Goal: Task Accomplishment & Management: Use online tool/utility

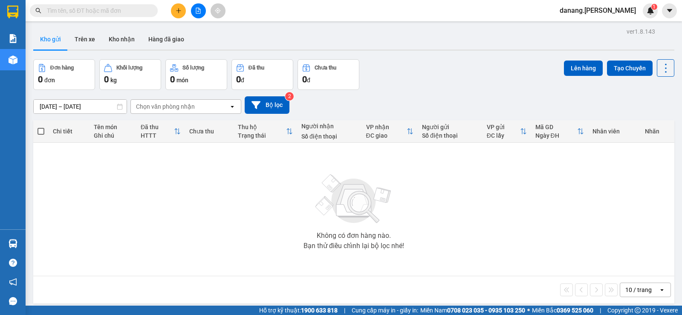
click at [173, 8] on button at bounding box center [178, 10] width 15 height 15
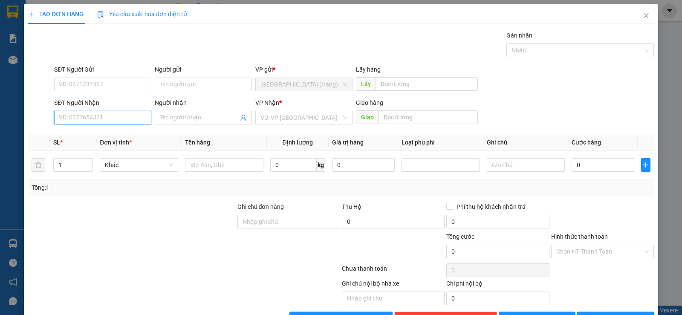
drag, startPoint x: 79, startPoint y: 118, endPoint x: 71, endPoint y: 120, distance: 8.1
click at [74, 119] on input "SĐT Người Nhận" at bounding box center [102, 118] width 97 height 14
click at [122, 115] on input "0932" at bounding box center [102, 118] width 97 height 14
click at [113, 132] on div "0932472121 - [PERSON_NAME]" at bounding box center [102, 134] width 86 height 9
type input "0932472121"
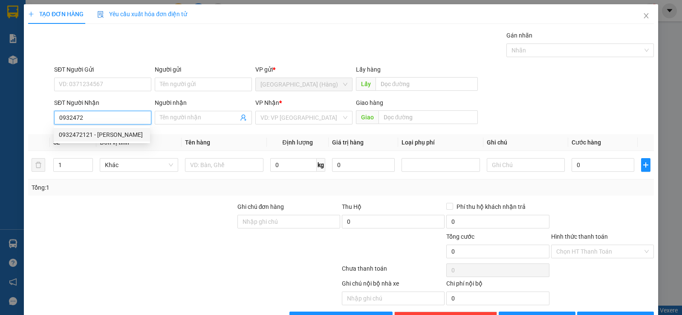
type input "Ngọc"
type input "120.000"
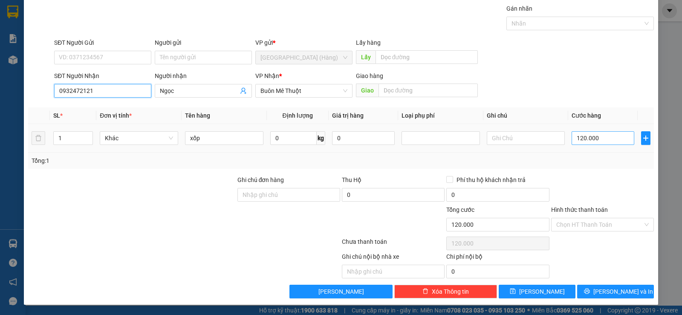
type input "0932472121"
click at [599, 136] on input "120.000" at bounding box center [603, 138] width 63 height 14
type input "0"
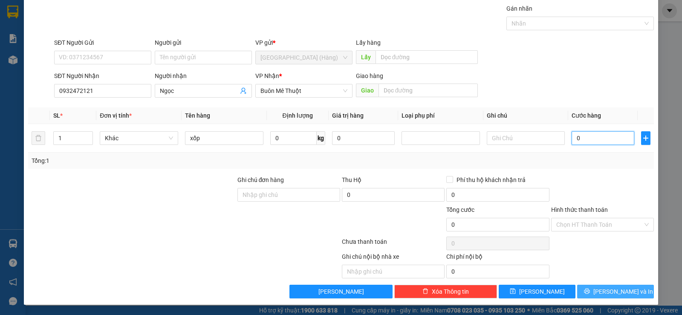
type input "0"
click at [622, 294] on span "[PERSON_NAME] và In" at bounding box center [623, 291] width 60 height 9
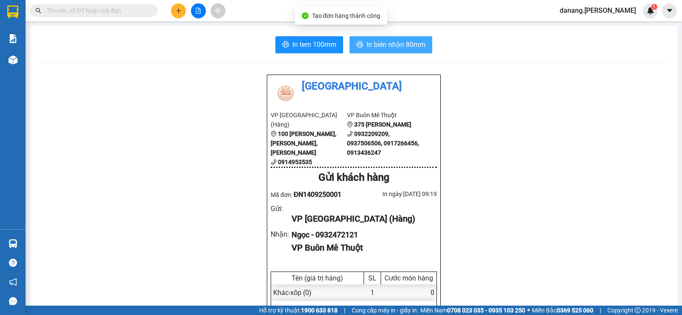
click at [413, 45] on span "In biên nhận 80mm" at bounding box center [396, 44] width 59 height 11
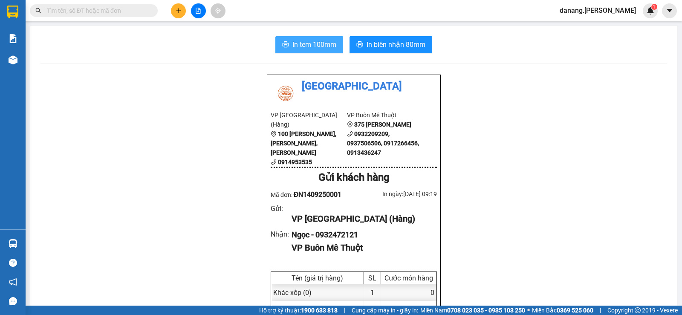
click at [297, 42] on span "In tem 100mm" at bounding box center [314, 44] width 44 height 11
click at [201, 10] on button at bounding box center [198, 10] width 15 height 15
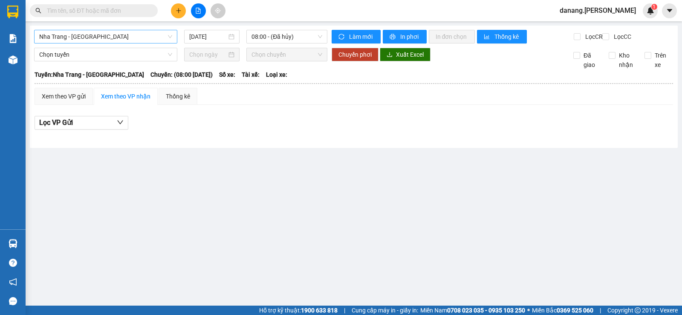
click at [148, 42] on span "Nha Trang - [GEOGRAPHIC_DATA]" at bounding box center [105, 36] width 133 height 13
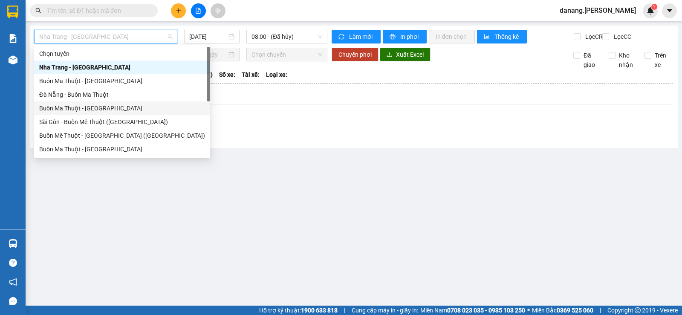
click at [111, 101] on div "Buôn Ma Thuột - [GEOGRAPHIC_DATA]" at bounding box center [122, 108] width 176 height 14
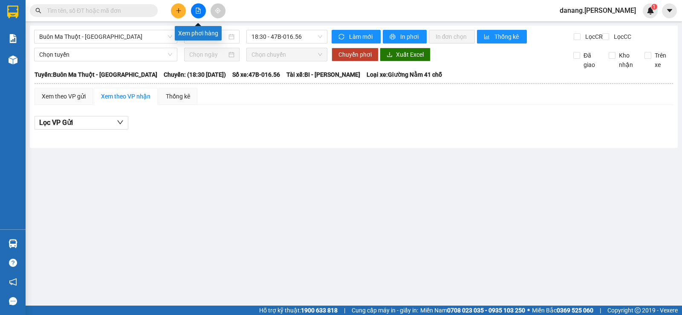
click at [199, 11] on icon "file-add" at bounding box center [198, 11] width 6 height 6
click at [125, 9] on input "text" at bounding box center [97, 10] width 101 height 9
click at [199, 12] on icon "file-add" at bounding box center [198, 11] width 5 height 6
click at [144, 38] on span "Buôn Ma Thuột - [GEOGRAPHIC_DATA]" at bounding box center [105, 36] width 133 height 13
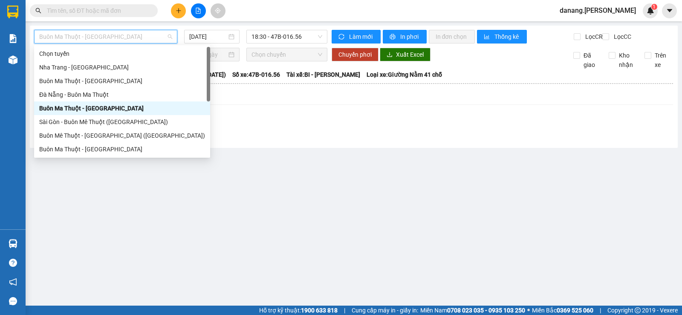
click at [144, 38] on span "Buôn Ma Thuột - [GEOGRAPHIC_DATA]" at bounding box center [105, 36] width 133 height 13
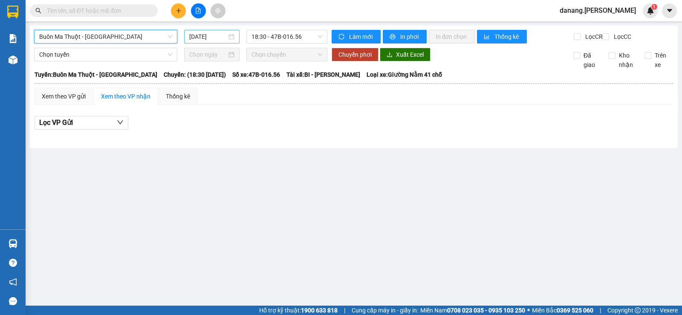
click at [197, 37] on input "[DATE]" at bounding box center [208, 36] width 38 height 9
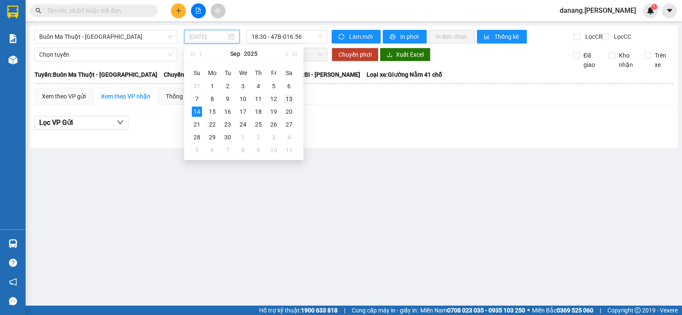
click at [286, 98] on div "13" at bounding box center [289, 99] width 10 height 10
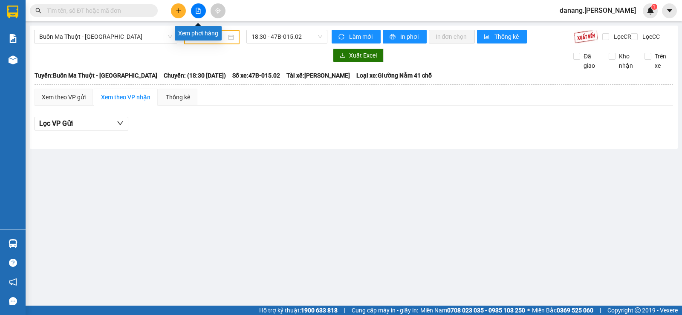
click at [201, 8] on button at bounding box center [198, 10] width 15 height 15
click at [212, 37] on input "[DATE]" at bounding box center [208, 36] width 37 height 9
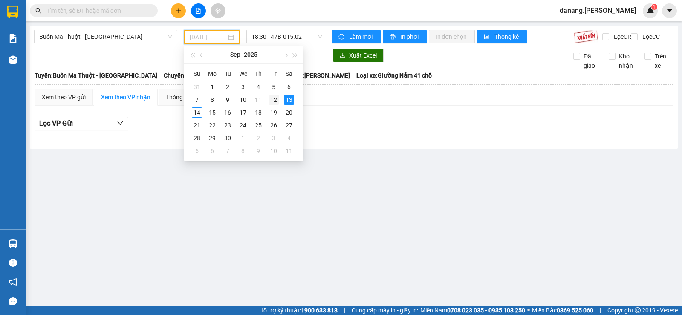
click at [272, 98] on div "12" at bounding box center [274, 100] width 10 height 10
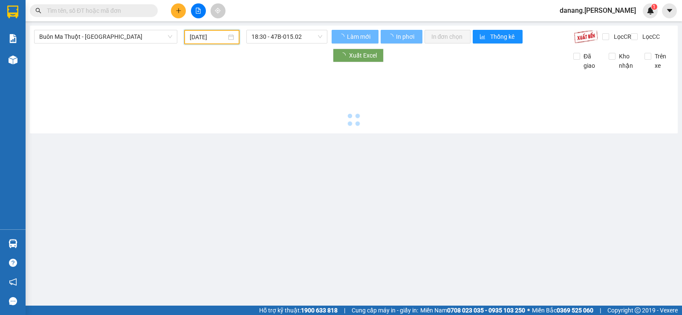
type input "[DATE]"
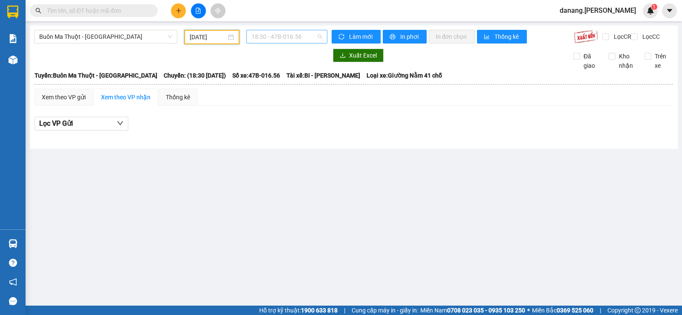
click at [300, 41] on span "18:30 - 47B-016.56" at bounding box center [287, 36] width 70 height 13
click at [298, 81] on div "18:31 - 47B-012.31" at bounding box center [285, 80] width 67 height 9
